Goal: Information Seeking & Learning: Find specific fact

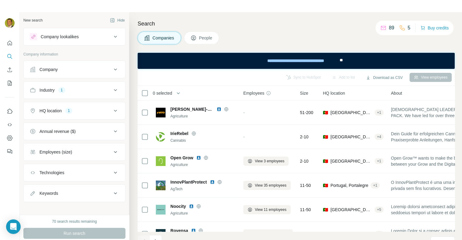
click at [112, 90] on icon at bounding box center [115, 90] width 7 height 7
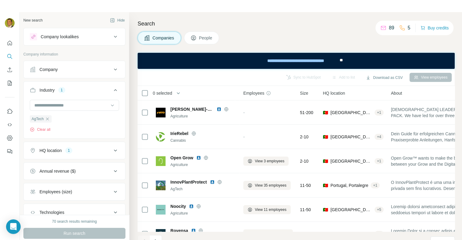
click at [112, 151] on icon at bounding box center [115, 150] width 7 height 7
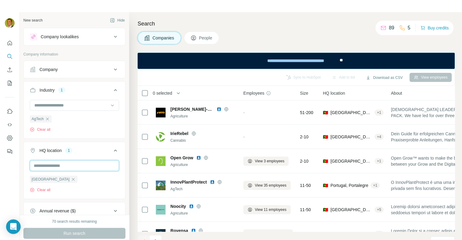
click at [60, 166] on input "text" at bounding box center [74, 165] width 89 height 11
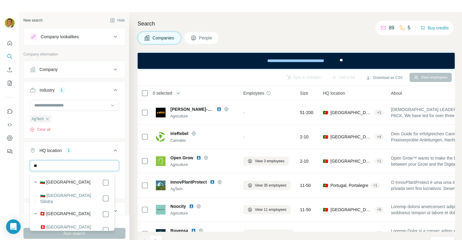
type input "*"
type input "********"
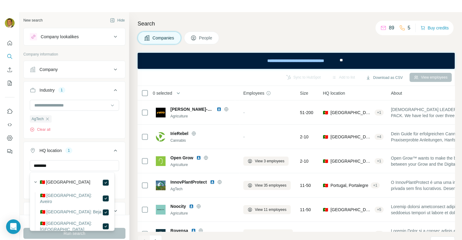
click at [50, 181] on label "🇵🇹 [GEOGRAPHIC_DATA]" at bounding box center [65, 182] width 51 height 7
click at [20, 178] on div "New search Hide Company lookalikes Company information Company Industry 1 AgTec…" at bounding box center [74, 113] width 109 height 203
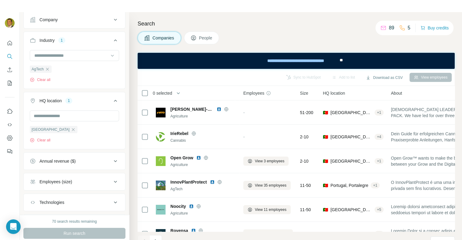
scroll to position [61, 0]
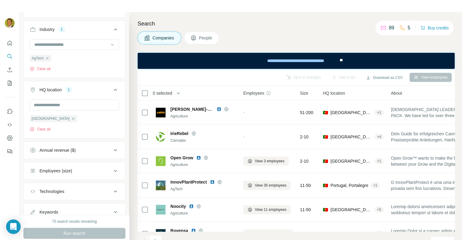
click at [114, 150] on icon at bounding box center [115, 150] width 3 height 2
click at [32, 187] on icon at bounding box center [33, 186] width 7 height 7
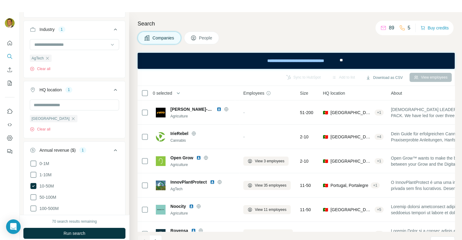
click at [21, 182] on div "New search Hide Company lookalikes Company information Company Industry 1 AgTec…" at bounding box center [74, 113] width 109 height 203
click at [36, 173] on icon at bounding box center [33, 174] width 7 height 7
click at [33, 197] on icon at bounding box center [33, 197] width 7 height 7
click at [22, 183] on div "New search Hide Company lookalikes Company information Company Industry 1 AgTec…" at bounding box center [74, 113] width 109 height 203
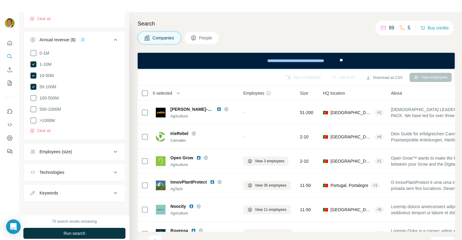
scroll to position [174, 0]
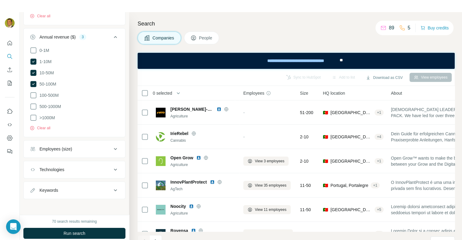
click at [112, 149] on icon at bounding box center [115, 148] width 7 height 7
click at [32, 184] on icon at bounding box center [33, 184] width 7 height 7
click at [33, 195] on icon at bounding box center [33, 196] width 7 height 7
click at [35, 205] on icon at bounding box center [33, 207] width 7 height 7
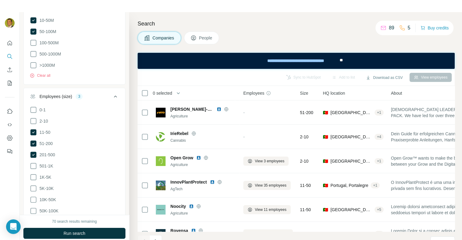
scroll to position [235, 0]
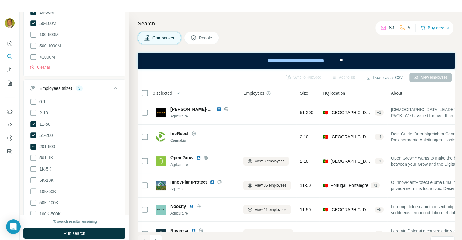
click at [26, 164] on div "0-1 2-10 11-50 [PHONE_NUMBER] 501-1K 1K-5K 5K-10K 10K-50K 50K-100K 100K-500K 50…" at bounding box center [74, 170] width 101 height 145
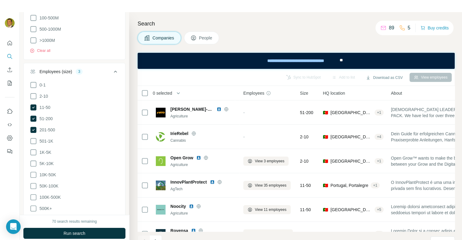
scroll to position [265, 0]
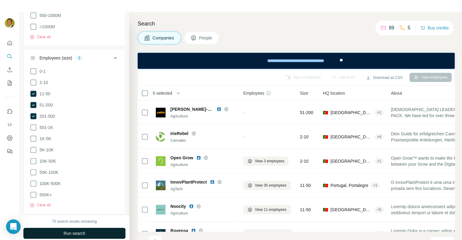
click at [80, 233] on span "Run search" at bounding box center [74, 233] width 22 height 6
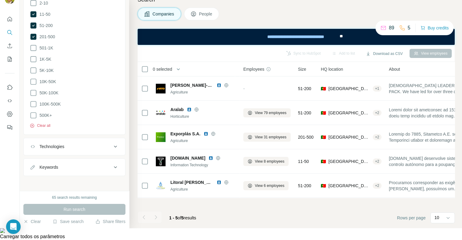
scroll to position [24, 0]
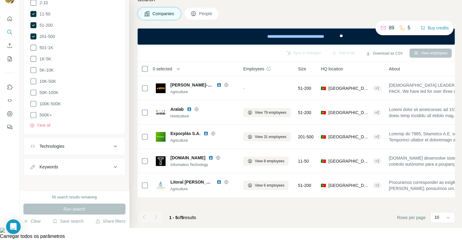
click at [112, 143] on icon at bounding box center [115, 146] width 7 height 7
drag, startPoint x: 51, startPoint y: 164, endPoint x: 51, endPoint y: 161, distance: 3.3
click at [51, 164] on input "text" at bounding box center [74, 161] width 89 height 11
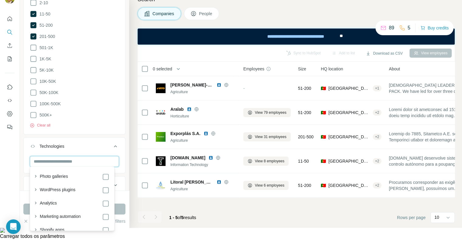
click at [50, 159] on input "text" at bounding box center [74, 161] width 89 height 11
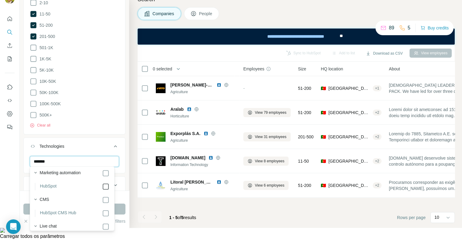
type input "*******"
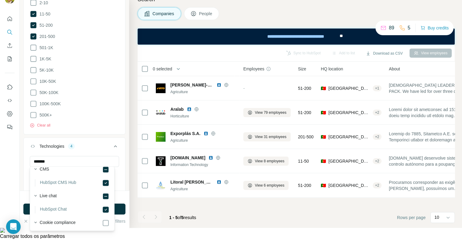
scroll to position [79, 0]
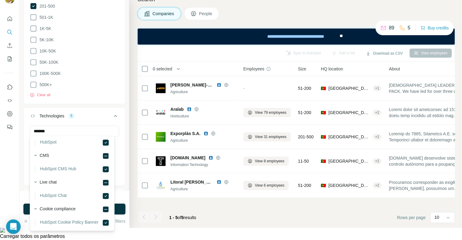
scroll to position [19, 0]
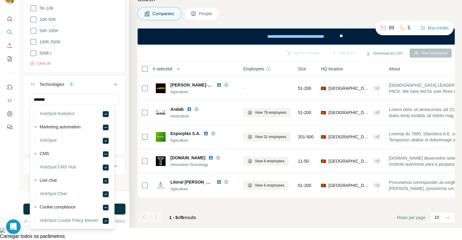
click at [23, 161] on div "New search Hide Company lookalikes Company information Company Industry 1 AgTec…" at bounding box center [74, 89] width 109 height 203
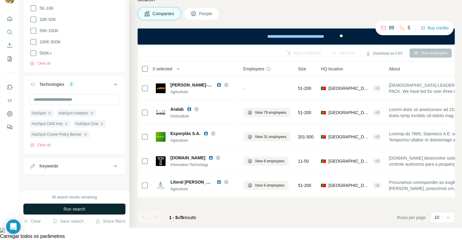
click at [77, 210] on span "Run search" at bounding box center [74, 209] width 22 height 6
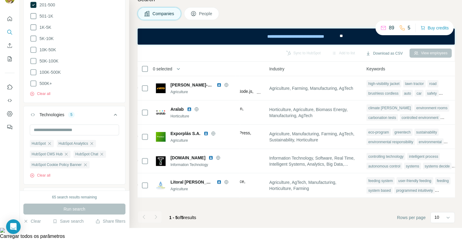
scroll to position [0, 420]
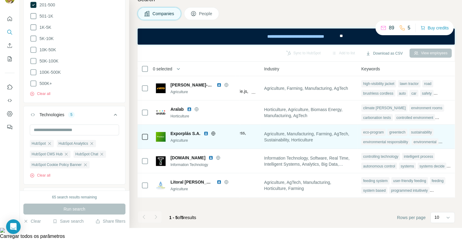
click at [186, 133] on span "Exporplás S.A." at bounding box center [185, 134] width 30 height 6
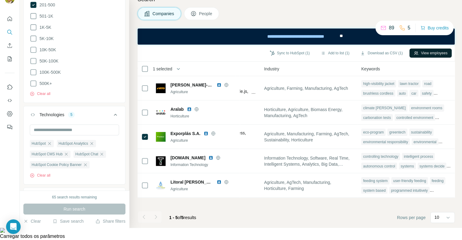
click at [426, 53] on button "View employees" at bounding box center [430, 53] width 42 height 9
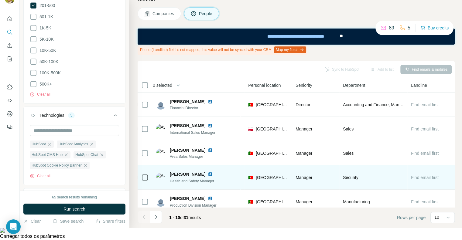
scroll to position [0, 208]
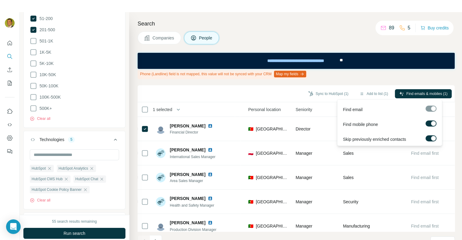
click at [430, 110] on div at bounding box center [430, 109] width 11 height 6
click at [414, 92] on span "Find emails & mobiles (1)" at bounding box center [426, 93] width 41 height 5
click at [415, 94] on span "Find emails & mobiles (1)" at bounding box center [426, 93] width 41 height 5
click at [429, 137] on label at bounding box center [430, 138] width 11 height 6
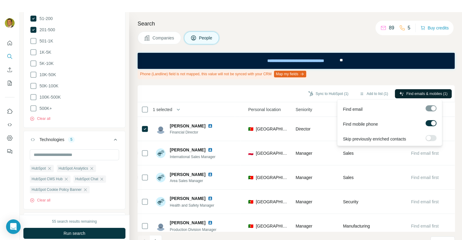
click at [428, 137] on div at bounding box center [428, 138] width 5 height 5
click at [425, 92] on span "Find emails & mobiles (1)" at bounding box center [426, 93] width 41 height 5
click at [429, 109] on div at bounding box center [430, 108] width 11 height 6
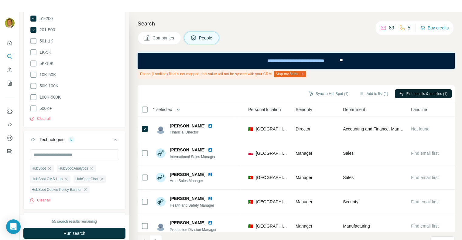
click at [386, 72] on div "Phone (Landline) field is not mapped, this value will not be synced with your C…" at bounding box center [296, 74] width 317 height 10
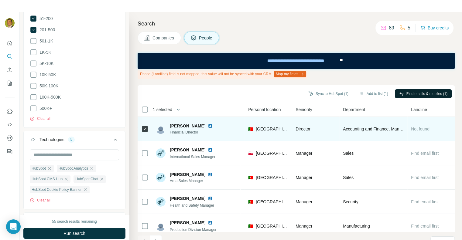
click at [414, 130] on span "Not found" at bounding box center [420, 129] width 19 height 5
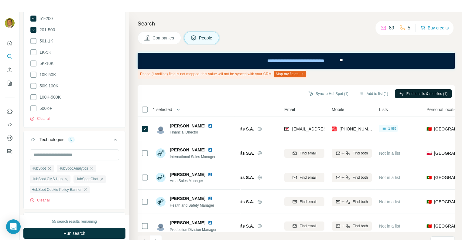
scroll to position [0, 0]
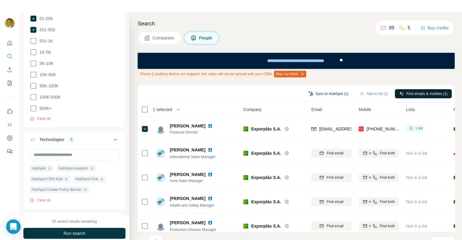
click at [319, 92] on button "Sync to HubSpot (1)" at bounding box center [328, 93] width 49 height 9
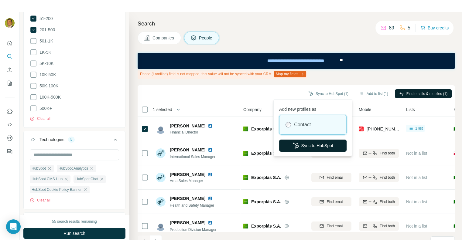
click at [317, 146] on button "Sync to HubSpot" at bounding box center [312, 146] width 67 height 12
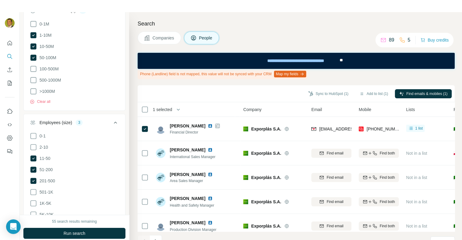
scroll to position [295, 0]
click at [159, 37] on span "Companies" at bounding box center [163, 38] width 22 height 6
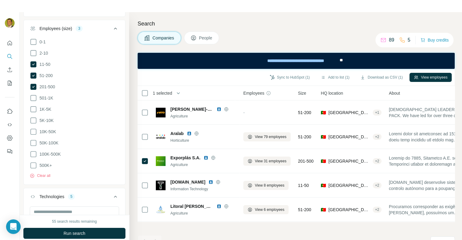
scroll to position [200, 0]
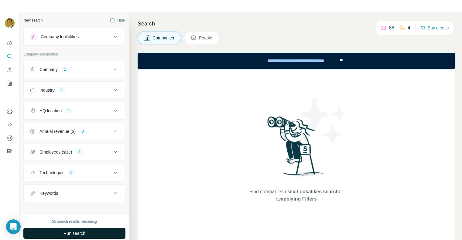
click at [81, 231] on span "Run search" at bounding box center [74, 233] width 22 height 6
click at [202, 36] on span "People" at bounding box center [206, 38] width 14 height 6
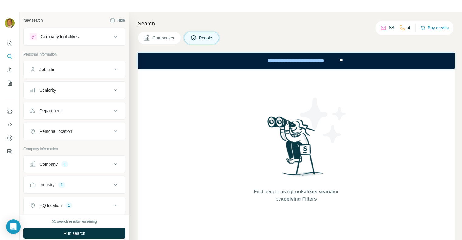
click at [63, 232] on span "Run search" at bounding box center [74, 233] width 22 height 6
click at [156, 38] on span "Companies" at bounding box center [163, 38] width 22 height 6
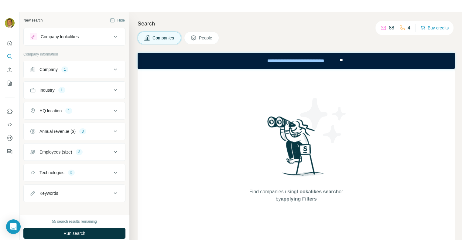
click at [52, 65] on button "Company 1" at bounding box center [74, 69] width 101 height 15
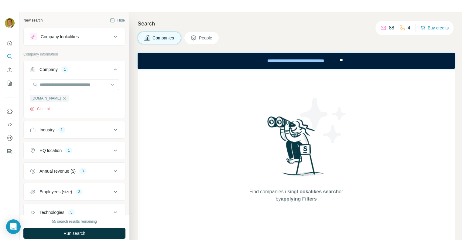
click at [112, 69] on icon at bounding box center [115, 69] width 7 height 7
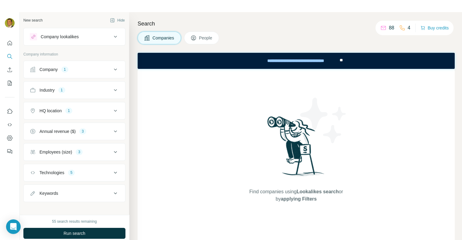
click at [113, 34] on icon at bounding box center [115, 36] width 7 height 7
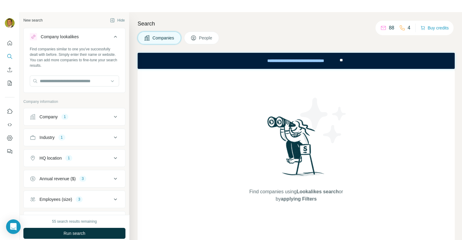
click at [59, 21] on div "New search Hide" at bounding box center [74, 20] width 102 height 9
click at [34, 21] on div "New search" at bounding box center [32, 20] width 19 height 5
click at [112, 36] on icon at bounding box center [115, 36] width 7 height 7
